Goal: Find contact information: Find contact information

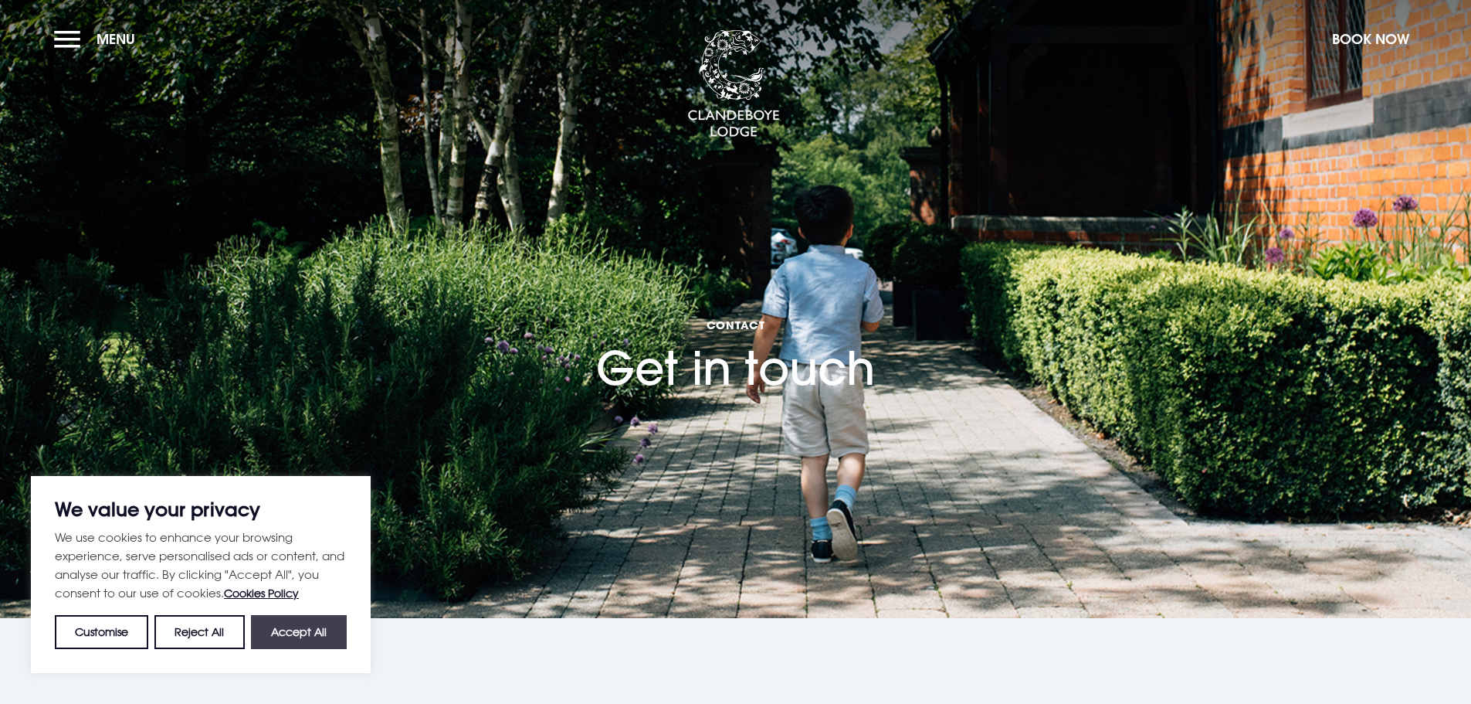
click at [284, 636] on button "Accept All" at bounding box center [299, 632] width 96 height 34
checkbox input "true"
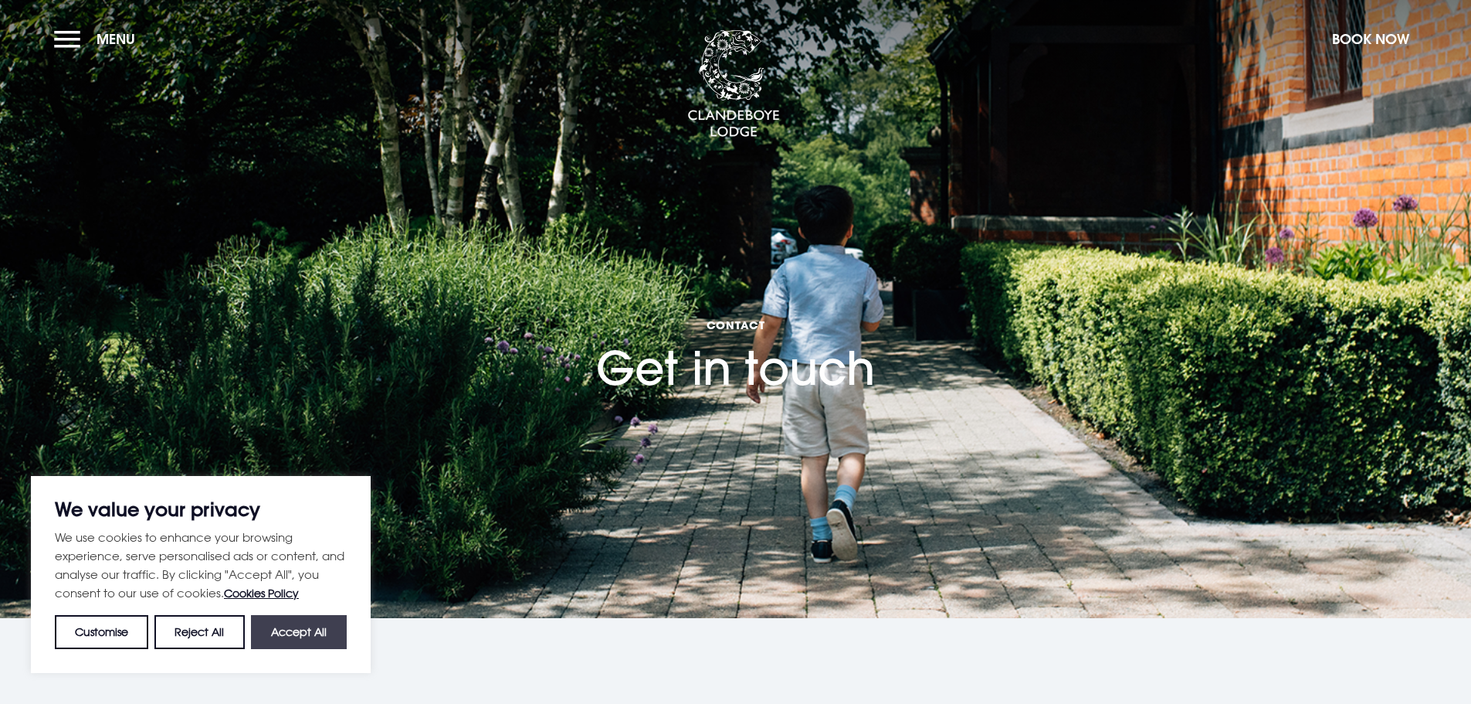
checkbox input "true"
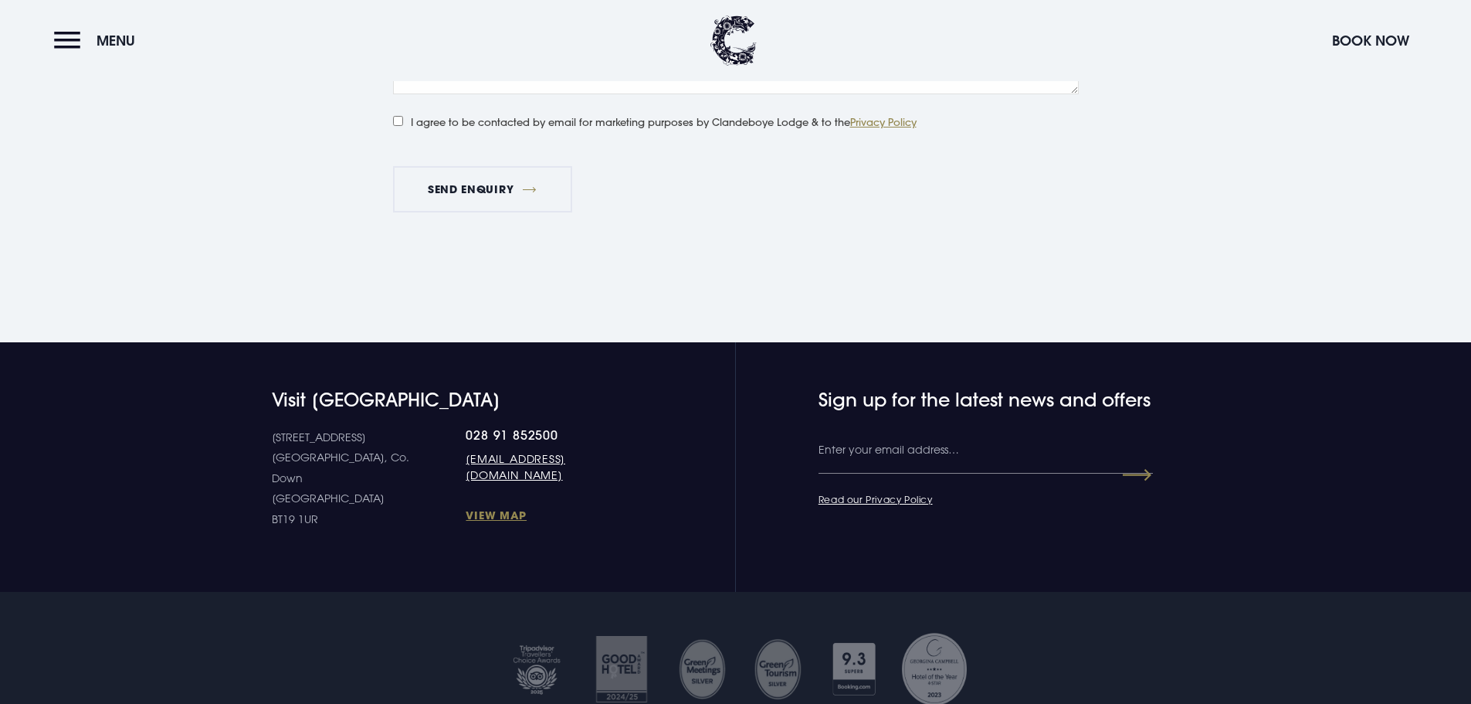
scroll to position [2472, 0]
